Goal: Find specific page/section: Find specific page/section

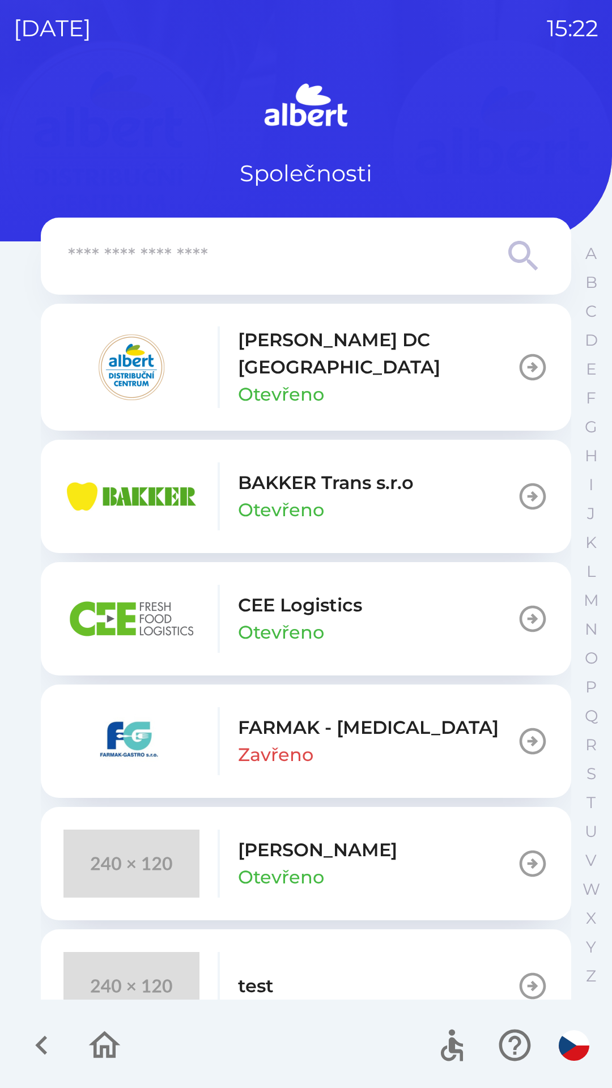
click at [295, 355] on p "[PERSON_NAME] DC [GEOGRAPHIC_DATA]" at bounding box center [377, 353] width 279 height 54
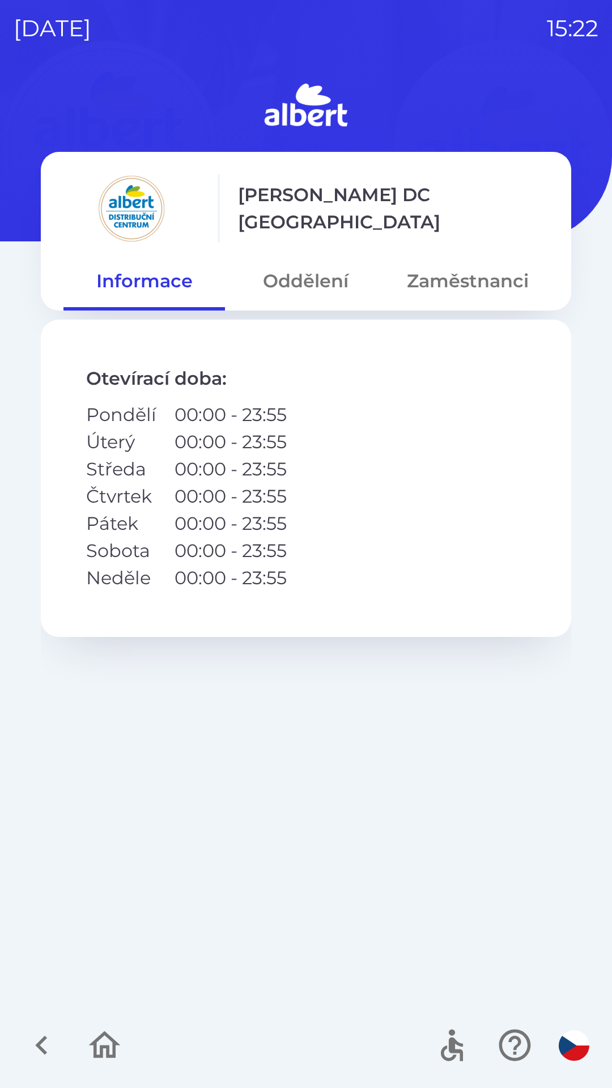
click at [447, 291] on button "Zaměstnanci" at bounding box center [468, 281] width 162 height 41
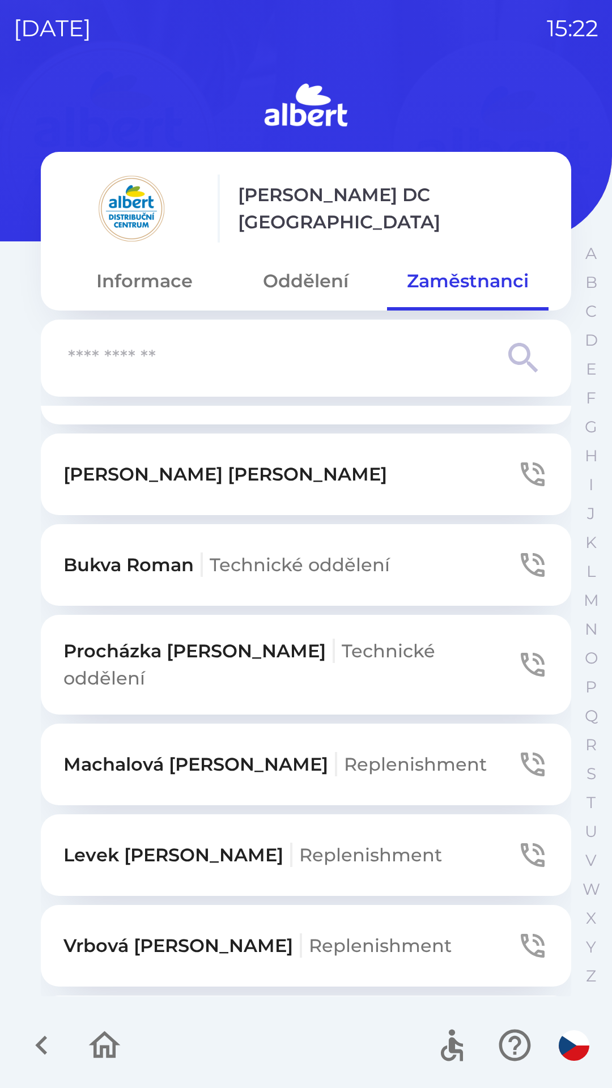
scroll to position [2045, 0]
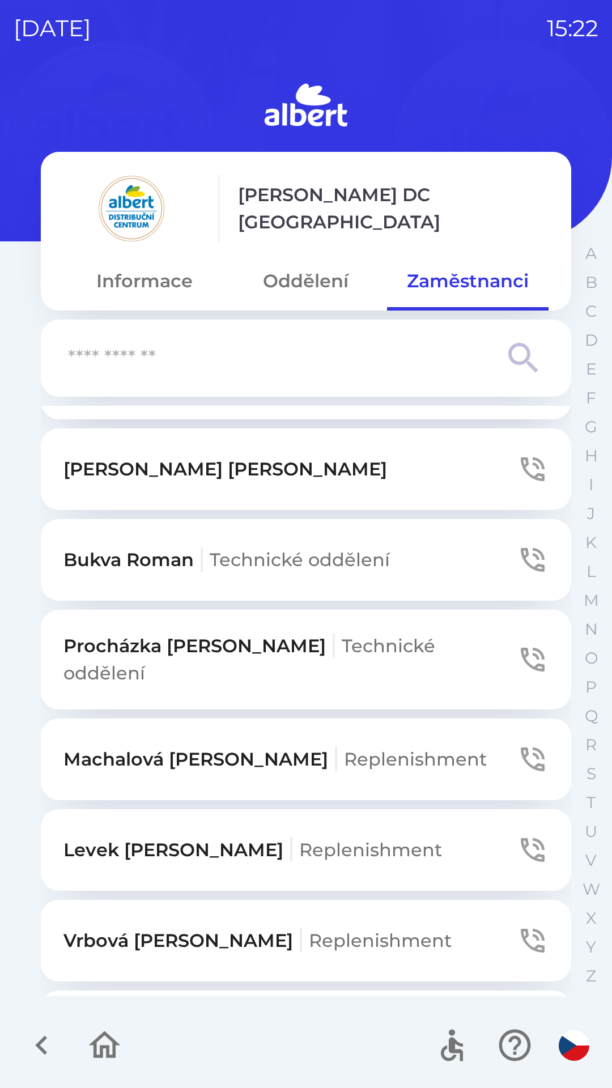
click at [403, 635] on span "Technické oddělení" at bounding box center [249, 659] width 372 height 49
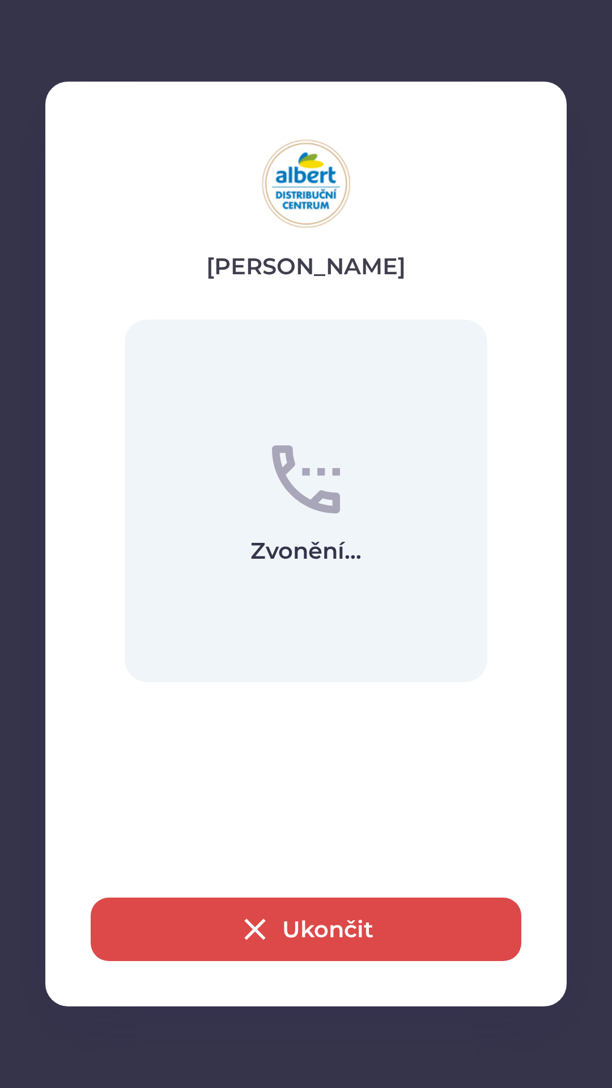
click at [301, 911] on button "Ukončit" at bounding box center [306, 929] width 431 height 63
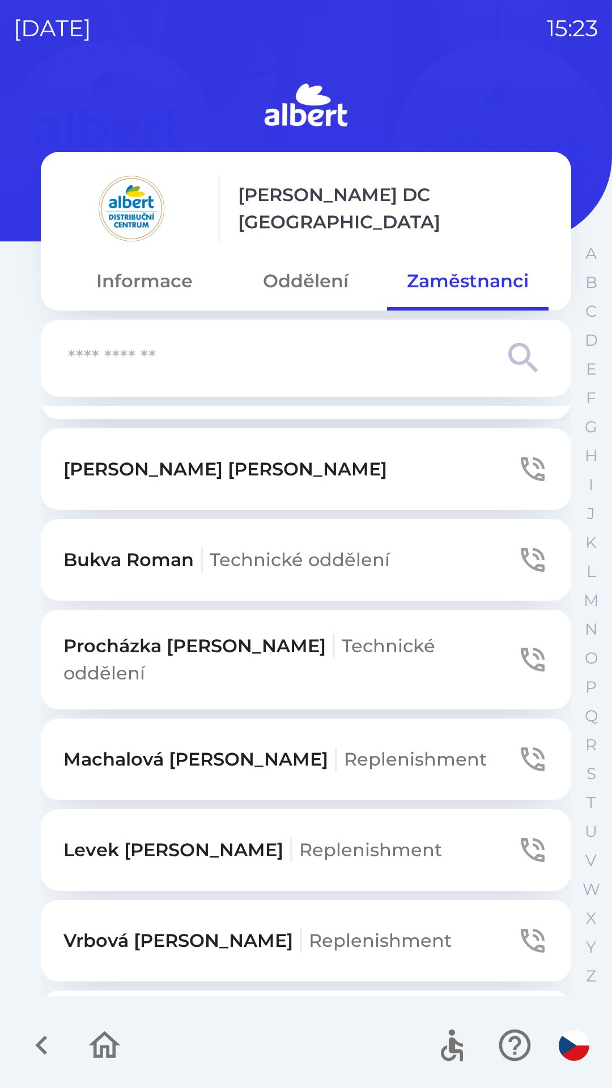
click at [310, 276] on button "Oddělení" at bounding box center [306, 281] width 162 height 41
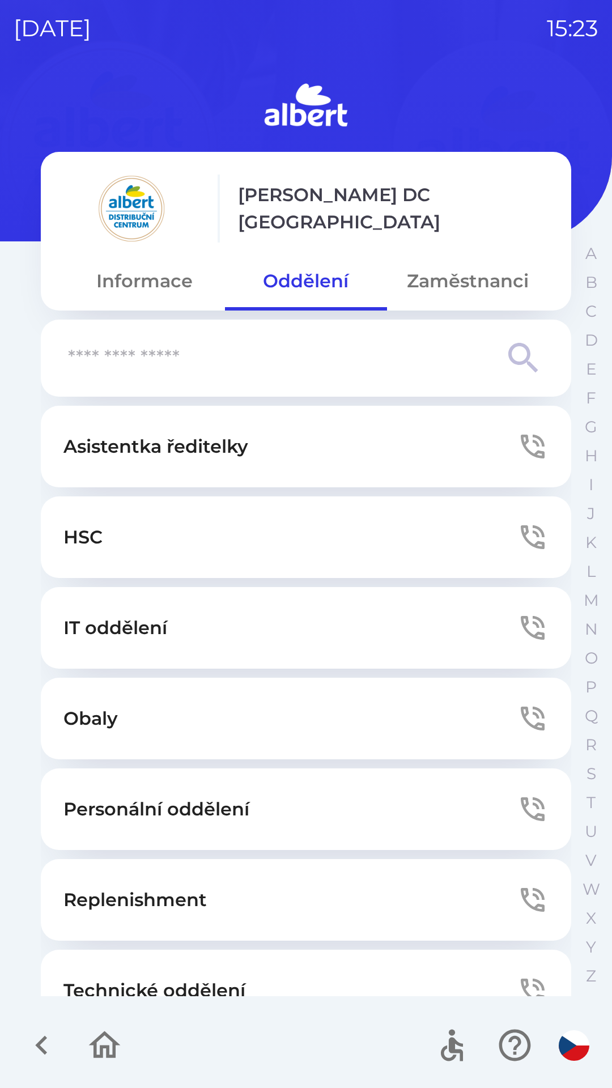
click at [274, 972] on button "Technické oddělení" at bounding box center [306, 991] width 530 height 82
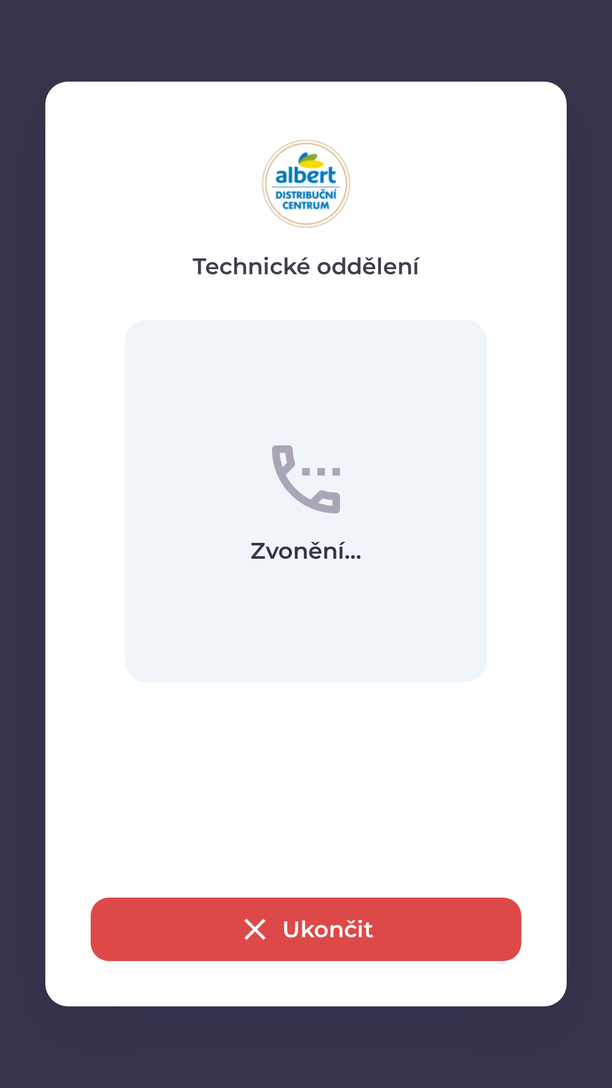
click at [341, 916] on button "Ukončit" at bounding box center [306, 929] width 431 height 63
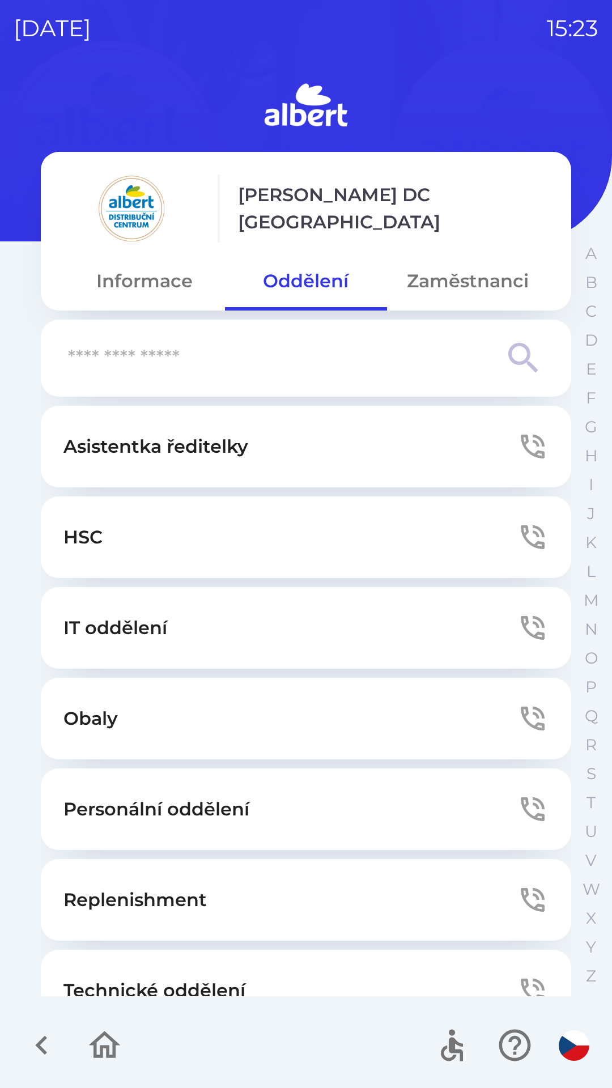
scroll to position [35, 0]
